Goal: Task Accomplishment & Management: Use online tool/utility

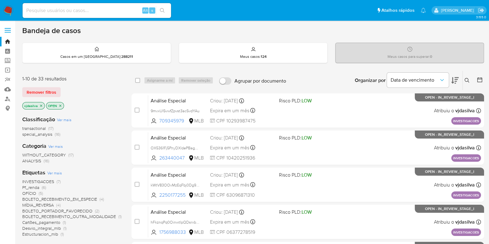
click at [456, 80] on icon at bounding box center [454, 80] width 7 height 6
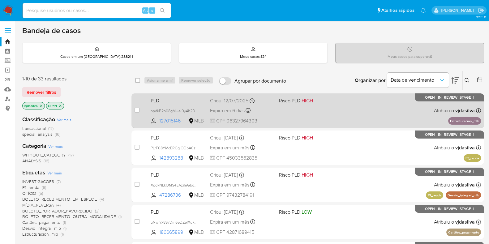
click at [305, 112] on div "PLD ondkB2p08gMUel0y4b2DcLx3 127015146 MLB Risco PLD: HIGH Criou: 12/07/2025 Cr…" at bounding box center [314, 110] width 333 height 31
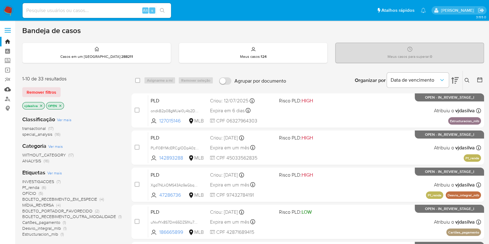
click at [9, 89] on link "Mulan" at bounding box center [37, 89] width 74 height 10
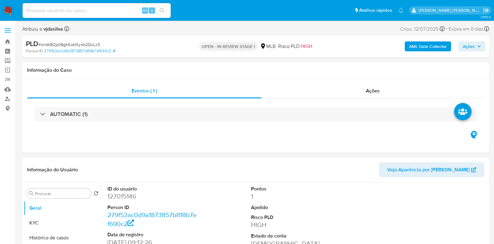
select select "10"
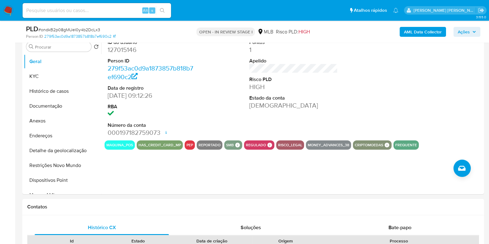
scroll to position [137, 0]
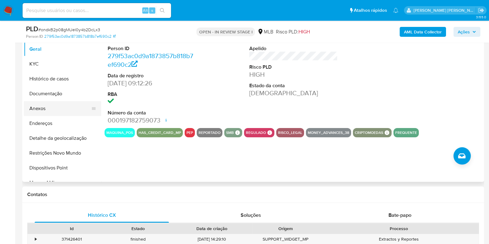
click at [66, 107] on button "Anexos" at bounding box center [60, 108] width 72 height 15
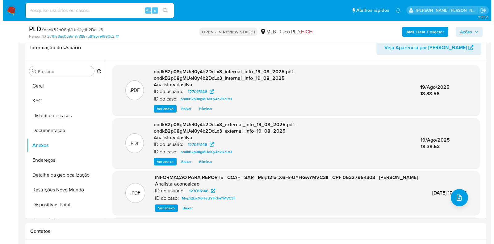
scroll to position [101, 0]
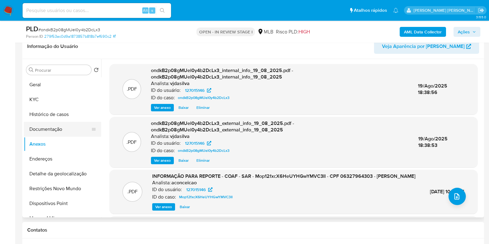
click at [66, 129] on button "Documentação" at bounding box center [60, 129] width 72 height 15
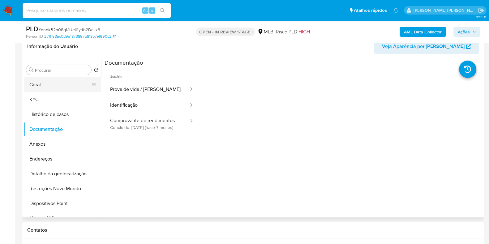
click at [40, 86] on button "Geral" at bounding box center [60, 84] width 72 height 15
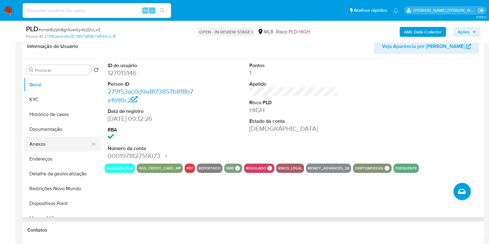
click at [55, 146] on button "Anexos" at bounding box center [60, 144] width 72 height 15
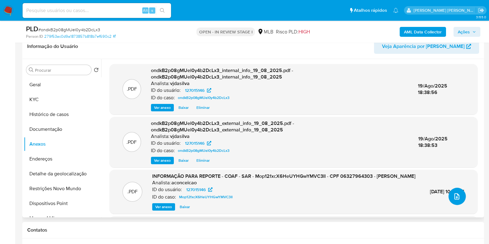
click at [455, 200] on button "upload-file" at bounding box center [456, 196] width 17 height 17
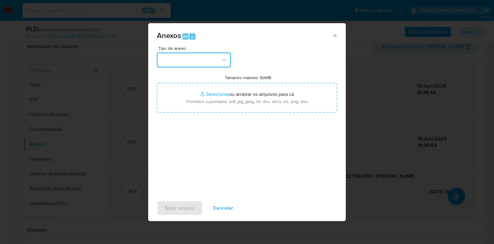
click at [227, 64] on button "button" at bounding box center [194, 60] width 74 height 15
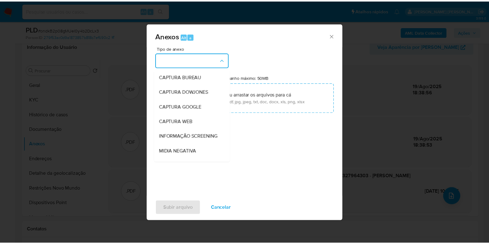
scroll to position [95, 0]
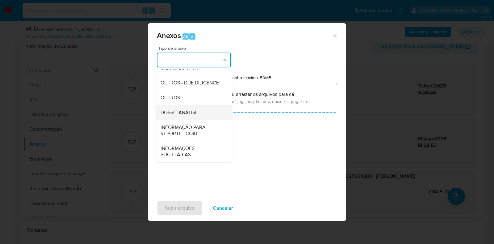
click at [202, 115] on div "DOSSIÊ ANÁLISE" at bounding box center [192, 112] width 63 height 15
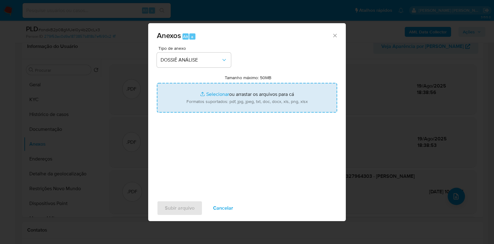
type input "C:\fakepath\SAR - XXXX - CPF 06327964303 - [PERSON_NAME].pdf"
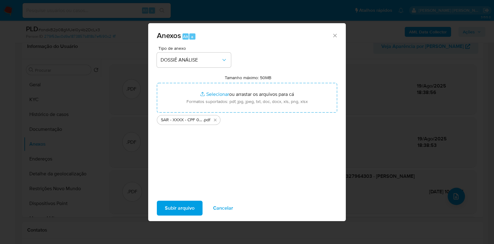
click at [186, 206] on span "Subir arquivo" at bounding box center [180, 208] width 30 height 14
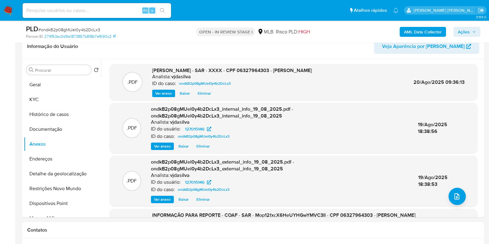
click at [462, 32] on span "Ações" at bounding box center [463, 32] width 12 height 10
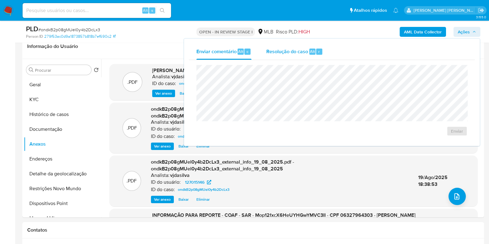
click at [279, 47] on div "Resolução do caso Alt r" at bounding box center [294, 52] width 57 height 16
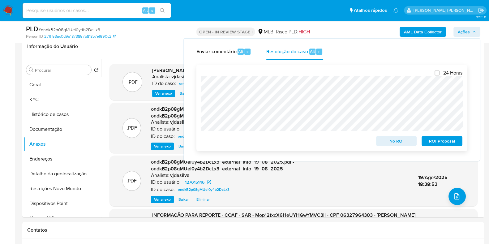
click at [435, 139] on span "ROI Proposal" at bounding box center [442, 141] width 32 height 9
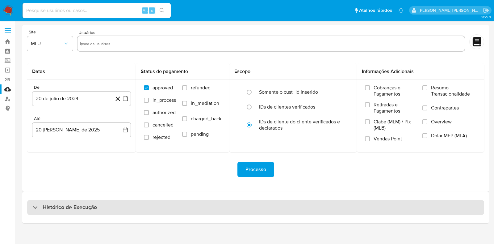
click at [138, 208] on div "Histórico de Execução" at bounding box center [255, 207] width 457 height 15
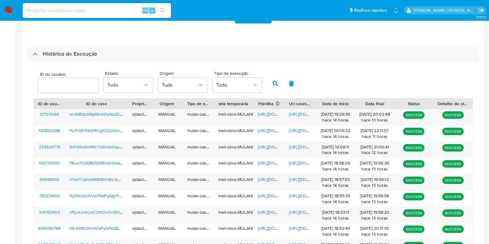
scroll to position [155, 0]
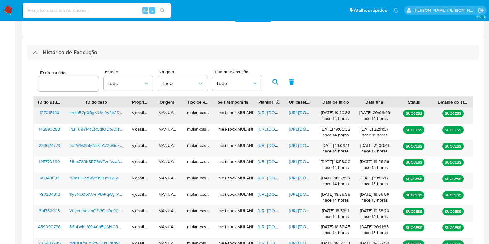
click at [299, 115] on span "https://docs.google.com/document/d/15Q0eGdzIDzEQ4zV4bHL94dfijYyppd7YWZ8AjkYk6dk…" at bounding box center [310, 112] width 43 height 6
click at [266, 113] on span "https://docs.google.com/spreadsheets/d/1LjwKzp3rgcQjJQIeHE5BCGRb3Y0j1Ct9_Dl1sg4…" at bounding box center [278, 112] width 43 height 6
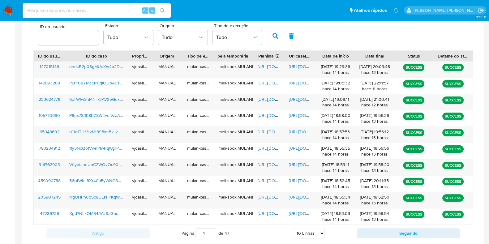
scroll to position [215, 0]
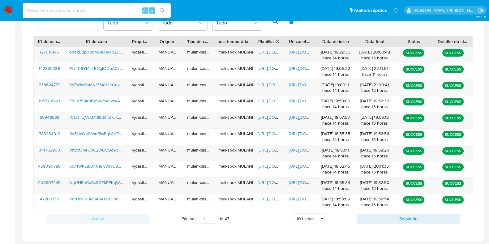
click at [309, 217] on select "5 Linhas 10 Linhas 20 Linhas 25 Linhas 50 Linhas 100 Linhas" at bounding box center [309, 218] width 32 height 11
select select "100"
click at [293, 213] on select "5 Linhas 10 Linhas 20 Linhas 25 Linhas 50 Linhas 100 Linhas" at bounding box center [309, 218] width 32 height 11
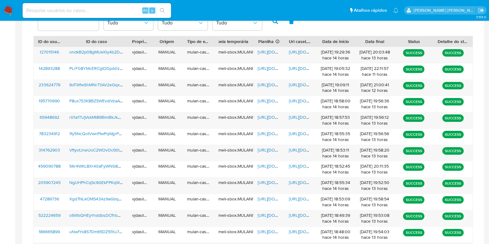
scroll to position [454, 0]
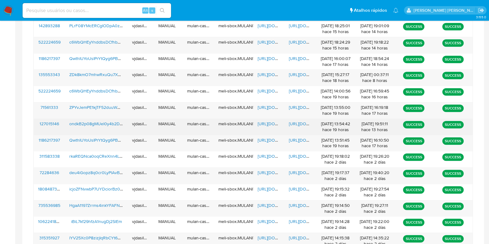
click at [295, 123] on span "https://docs.google.com/document/d/13xOV6h4jHTyOOSAc4AZJXUUFn6M6h5-d453HYQgDhR0…" at bounding box center [310, 124] width 43 height 6
